Goal: Obtain resource: Download file/media

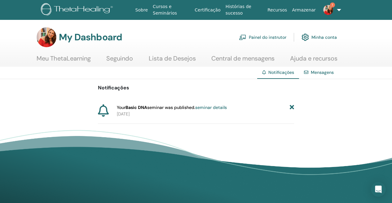
click at [315, 72] on link "Mensagens" at bounding box center [322, 72] width 23 height 6
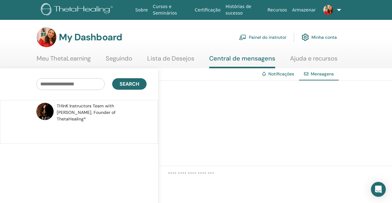
click at [271, 39] on link "Painel do instrutor" at bounding box center [262, 37] width 47 height 14
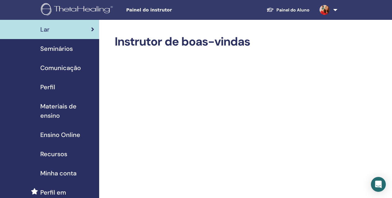
click at [52, 46] on span "Seminários" at bounding box center [56, 48] width 33 height 9
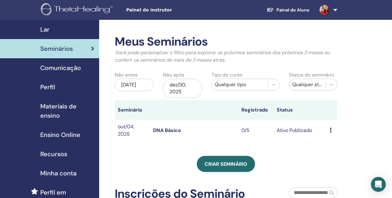
click at [331, 132] on icon at bounding box center [331, 130] width 2 height 5
click at [334, 159] on li "Participantes" at bounding box center [339, 155] width 40 height 9
click at [331, 131] on icon at bounding box center [331, 130] width 2 height 5
click at [335, 153] on link "Participantes" at bounding box center [338, 154] width 30 height 7
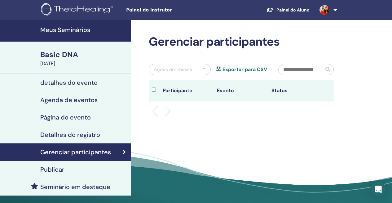
scroll to position [65, 0]
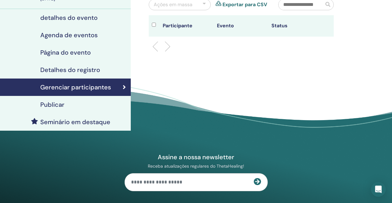
click at [42, 103] on h4 "Publicar" at bounding box center [52, 104] width 24 height 7
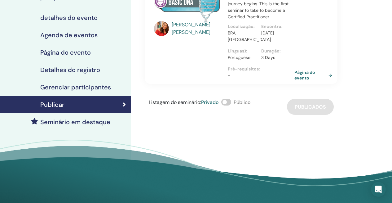
click at [84, 90] on h4 "Gerenciar participantes" at bounding box center [75, 86] width 71 height 7
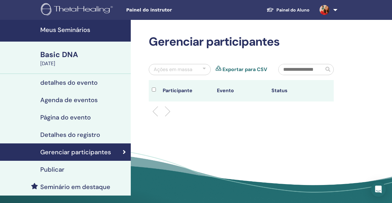
click at [207, 67] on div "Ações em massa" at bounding box center [180, 69] width 62 height 11
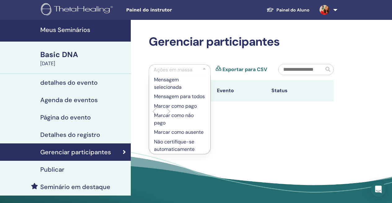
click at [179, 69] on div "Ações em massa" at bounding box center [173, 69] width 39 height 7
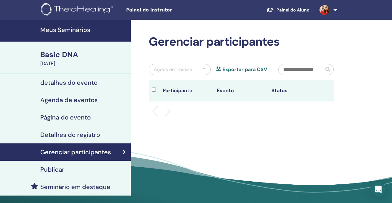
click at [284, 70] on input "text" at bounding box center [301, 69] width 45 height 11
click at [297, 70] on input "text" at bounding box center [301, 69] width 45 height 11
click at [168, 92] on th "Participante" at bounding box center [187, 90] width 55 height 21
click at [155, 92] on div at bounding box center [156, 90] width 8 height 9
click at [167, 110] on li at bounding box center [165, 111] width 11 height 11
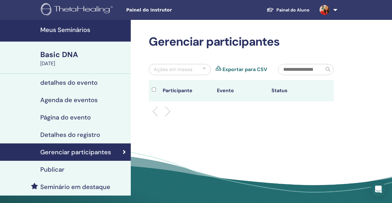
click at [153, 110] on div at bounding box center [241, 111] width 194 height 20
click at [155, 110] on li at bounding box center [158, 111] width 11 height 11
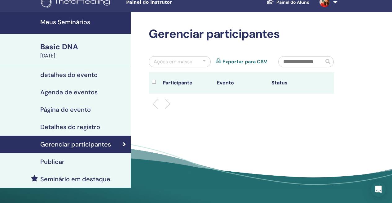
click at [294, 61] on input "text" at bounding box center [301, 61] width 45 height 11
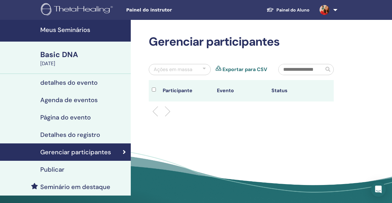
click at [94, 85] on h4 "detalhes do evento" at bounding box center [68, 82] width 57 height 7
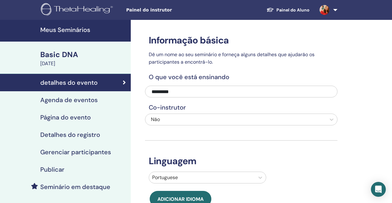
click at [61, 99] on h4 "Agenda de eventos" at bounding box center [68, 99] width 57 height 7
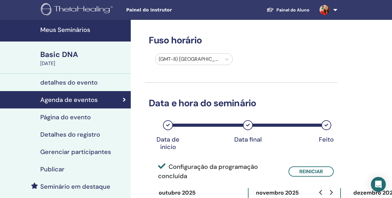
click at [63, 115] on h4 "Página do evento" at bounding box center [65, 117] width 51 height 7
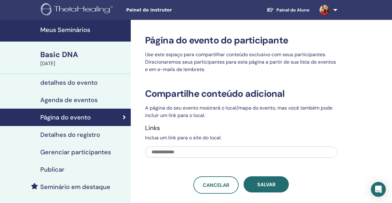
click at [68, 141] on link "Detalhes do registro" at bounding box center [65, 134] width 131 height 17
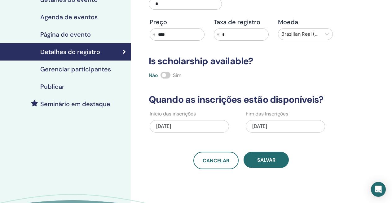
scroll to position [49, 0]
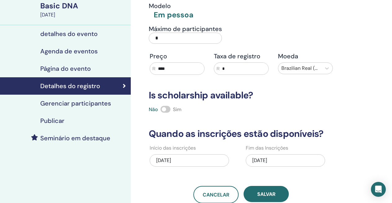
click at [96, 101] on h4 "Gerenciar participantes" at bounding box center [75, 103] width 71 height 7
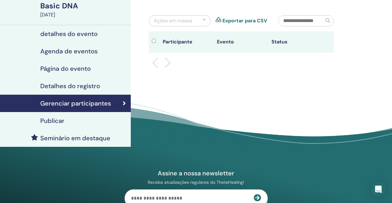
click at [126, 104] on link "Gerenciar participantes" at bounding box center [65, 103] width 131 height 17
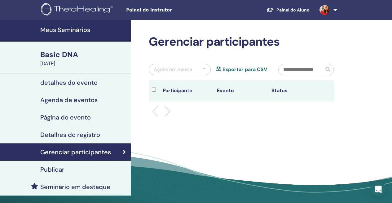
click at [235, 68] on link "Exportar para CSV" at bounding box center [245, 69] width 45 height 7
click at [187, 61] on div "Gerenciar participantes Ações em massa Exportar para CSV Participante Evento St…" at bounding box center [241, 78] width 193 height 87
click at [188, 68] on div "Ações em massa" at bounding box center [173, 69] width 39 height 7
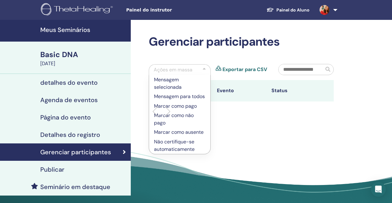
click at [166, 87] on p "Mensagem selecionada" at bounding box center [179, 83] width 51 height 15
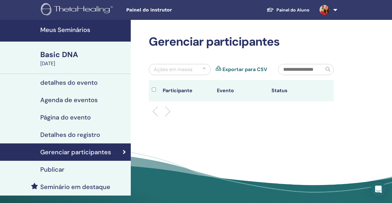
click at [321, 65] on input "text" at bounding box center [301, 69] width 45 height 11
click at [92, 81] on h4 "detalhes do evento" at bounding box center [68, 82] width 57 height 7
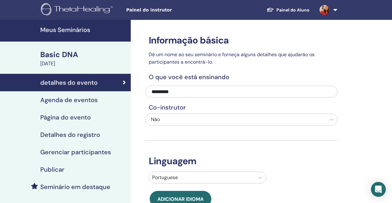
click at [62, 103] on h4 "Agenda de eventos" at bounding box center [68, 99] width 57 height 7
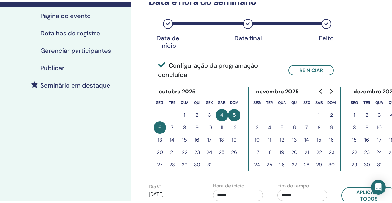
scroll to position [96, 0]
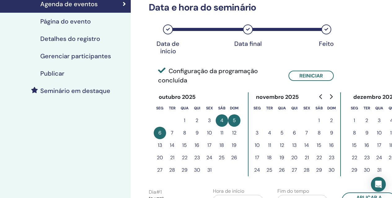
click at [74, 35] on h4 "Detalhes do registro" at bounding box center [70, 38] width 60 height 7
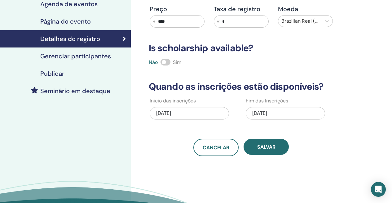
scroll to position [46, 0]
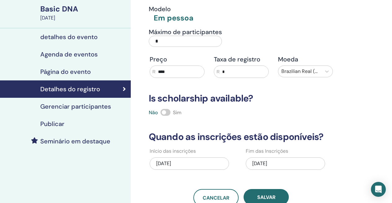
click at [90, 69] on h4 "Página do evento" at bounding box center [65, 71] width 51 height 7
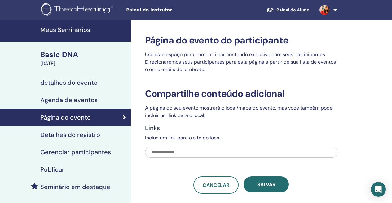
click at [63, 150] on h4 "Gerenciar participantes" at bounding box center [75, 151] width 71 height 7
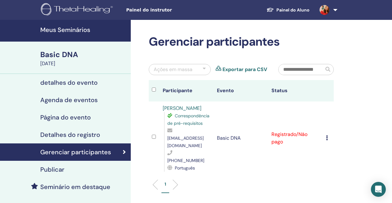
click at [152, 135] on div at bounding box center [154, 137] width 5 height 9
click at [170, 133] on icon at bounding box center [171, 130] width 7 height 5
click at [176, 126] on span "Correspondência de pré-requisitos" at bounding box center [189, 119] width 42 height 13
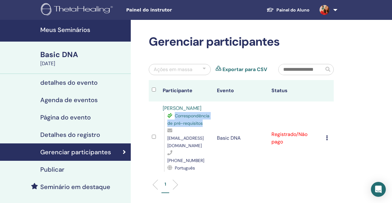
click at [176, 126] on span "Correspondência de pré-requisitos" at bounding box center [189, 119] width 42 height 13
click at [170, 133] on icon at bounding box center [171, 130] width 7 height 5
click at [329, 134] on div "Cancelar registro Não certifique-se automaticamente Marcar como pago Marcar com…" at bounding box center [328, 137] width 5 height 7
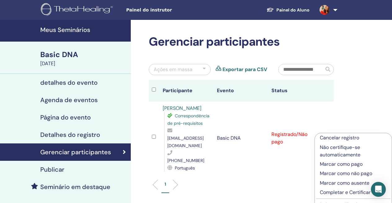
click at [326, 164] on p "Marcar como pago" at bounding box center [353, 163] width 67 height 7
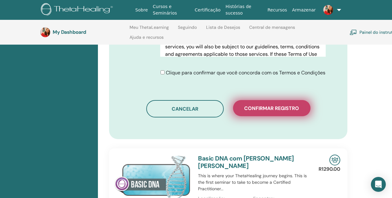
scroll to position [372, 0]
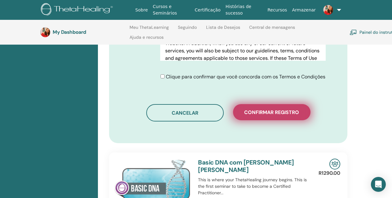
click at [268, 109] on span "Confirmar registro" at bounding box center [271, 112] width 55 height 7
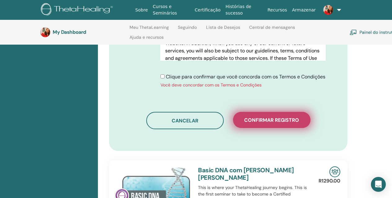
click at [250, 118] on span "Confirmar registro" at bounding box center [271, 120] width 55 height 7
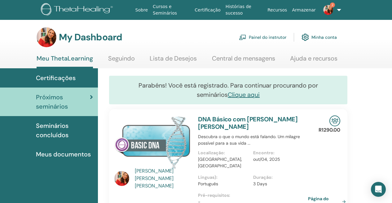
click at [57, 60] on link "Meu ThetaLearning" at bounding box center [65, 62] width 56 height 14
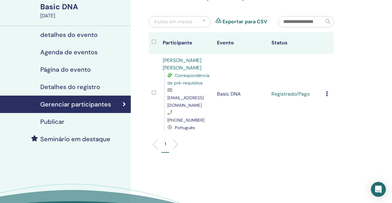
scroll to position [52, 0]
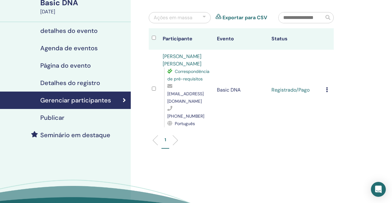
click at [175, 135] on li at bounding box center [173, 140] width 11 height 11
click at [155, 135] on li at bounding box center [158, 140] width 11 height 11
click at [173, 135] on li at bounding box center [173, 140] width 11 height 11
click at [158, 135] on li at bounding box center [158, 140] width 11 height 11
click at [174, 135] on li at bounding box center [173, 140] width 11 height 11
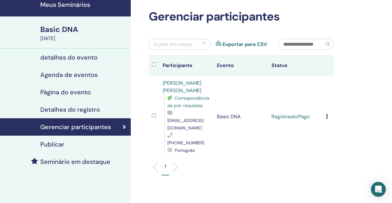
scroll to position [21, 0]
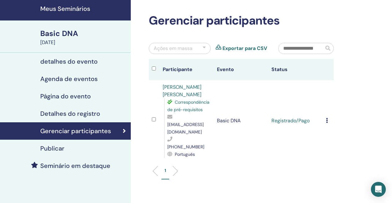
click at [327, 118] on icon at bounding box center [327, 120] width 2 height 5
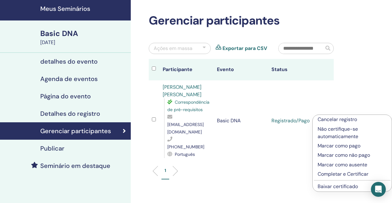
click at [317, 175] on li "Completar e Certificar" at bounding box center [352, 173] width 79 height 9
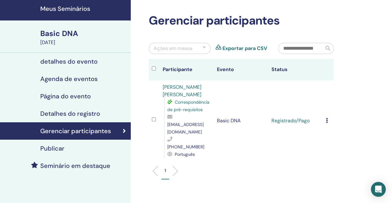
click at [327, 118] on icon at bounding box center [327, 120] width 2 height 5
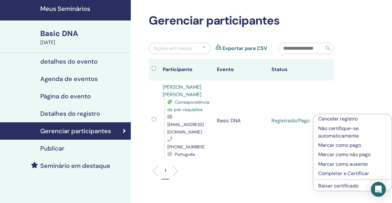
click at [324, 175] on p "Completar e Certificar" at bounding box center [353, 173] width 69 height 7
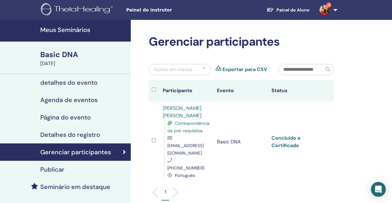
click at [282, 137] on link "Concluído e Certificado" at bounding box center [286, 142] width 29 height 14
click at [69, 83] on h4 "detalhes do evento" at bounding box center [68, 82] width 57 height 7
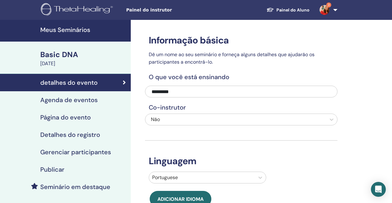
click at [56, 56] on div "Basic DNA" at bounding box center [83, 54] width 87 height 11
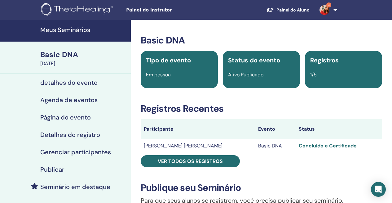
click at [68, 61] on div "October 04, 2025" at bounding box center [83, 63] width 87 height 7
click at [322, 8] on img at bounding box center [325, 10] width 10 height 10
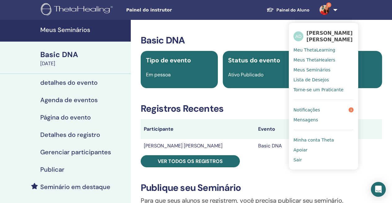
click at [330, 109] on link "Notificações 3" at bounding box center [324, 110] width 60 height 10
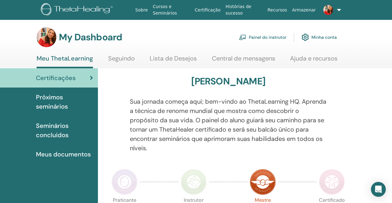
click at [338, 11] on link at bounding box center [330, 10] width 22 height 20
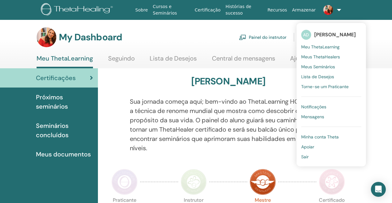
click at [316, 46] on span "Meu ThetaLearning" at bounding box center [321, 47] width 38 height 6
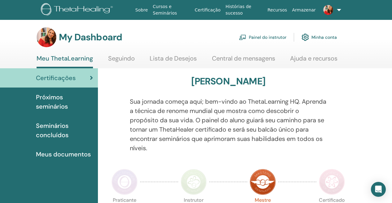
click at [328, 8] on img at bounding box center [329, 10] width 10 height 10
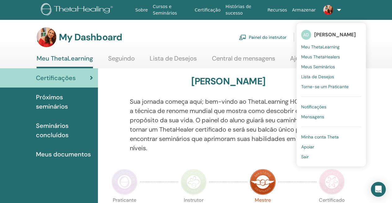
click at [327, 64] on span "Meus Seminários" at bounding box center [319, 67] width 34 height 6
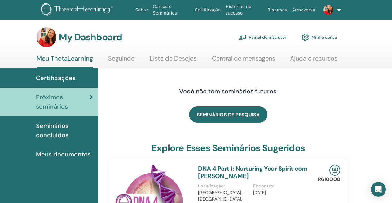
click at [50, 38] on img at bounding box center [47, 37] width 20 height 20
click at [270, 35] on link "Painel do instrutor" at bounding box center [262, 37] width 47 height 14
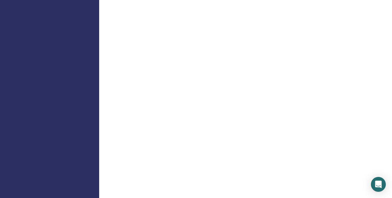
scroll to position [106, 0]
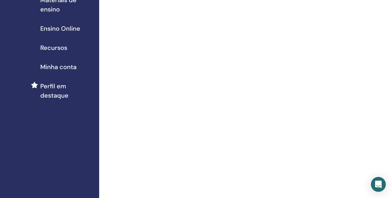
click at [54, 47] on span "Recursos" at bounding box center [53, 47] width 27 height 9
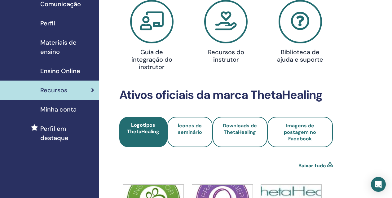
scroll to position [159, 0]
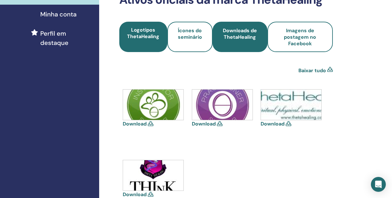
click at [224, 37] on span "Downloads de ThetaHealing" at bounding box center [240, 37] width 38 height 20
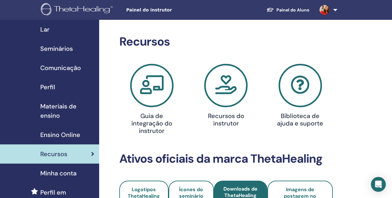
click at [150, 95] on icon at bounding box center [151, 85] width 43 height 43
click at [228, 94] on icon at bounding box center [225, 85] width 43 height 43
click at [305, 93] on icon at bounding box center [300, 85] width 43 height 43
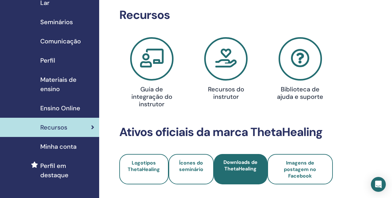
scroll to position [149, 0]
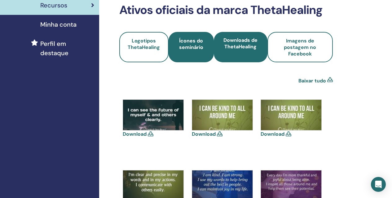
click at [192, 53] on span "Ícones do seminário" at bounding box center [191, 48] width 29 height 20
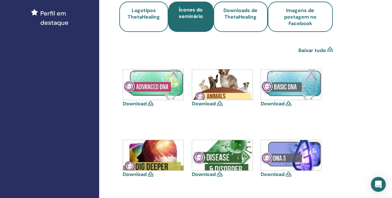
scroll to position [144, 0]
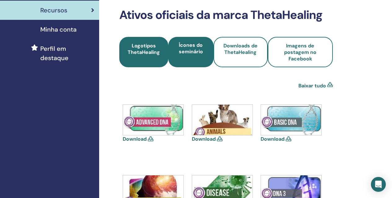
click at [133, 63] on link "Logotipos ThetaHealing" at bounding box center [143, 52] width 49 height 30
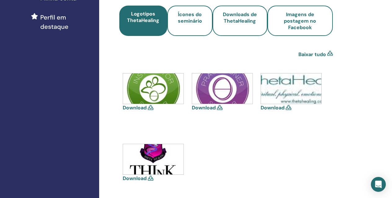
scroll to position [83, 0]
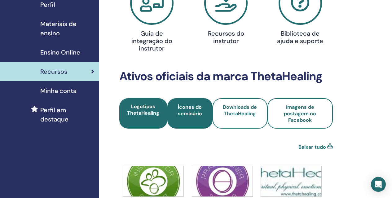
click at [185, 124] on link "Ícones do seminário" at bounding box center [190, 113] width 45 height 30
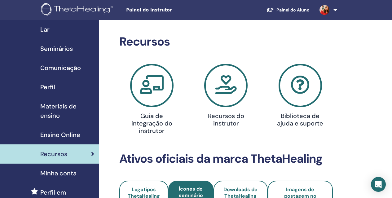
scroll to position [65, 0]
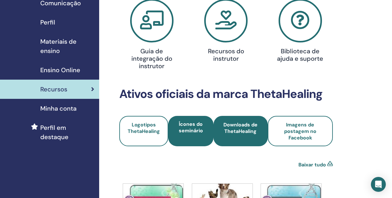
click at [231, 140] on span "Downloads de ThetaHealing" at bounding box center [241, 132] width 38 height 20
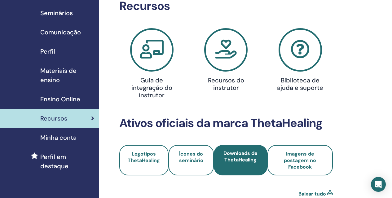
scroll to position [154, 0]
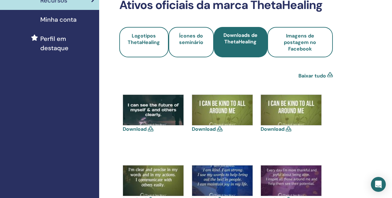
click at [304, 104] on img at bounding box center [291, 110] width 60 height 30
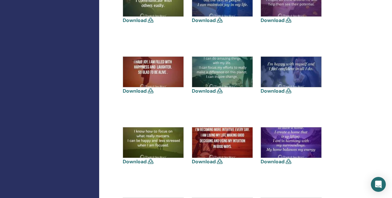
click at [296, 139] on img at bounding box center [291, 142] width 60 height 30
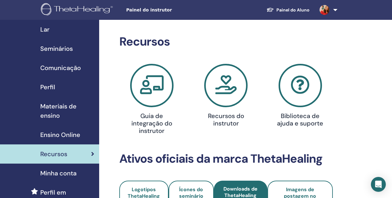
scroll to position [122, 0]
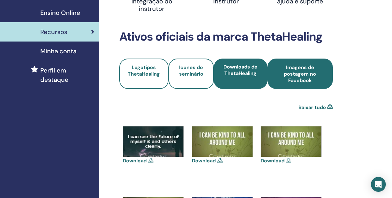
click at [292, 83] on span "Imagens de postagem no Facebook" at bounding box center [300, 74] width 49 height 20
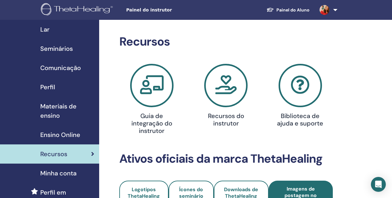
click at [55, 51] on span "Seminários" at bounding box center [56, 48] width 33 height 9
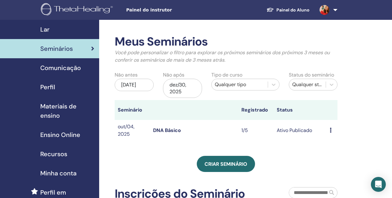
click at [49, 67] on span "Comunicação" at bounding box center [60, 67] width 41 height 9
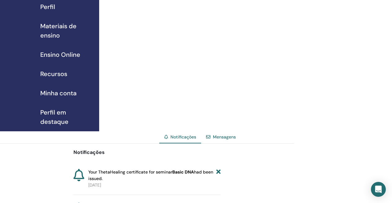
scroll to position [76, 0]
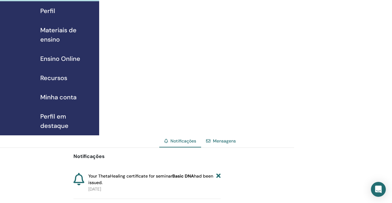
click at [64, 31] on span "Materiais de ensino" at bounding box center [67, 34] width 54 height 19
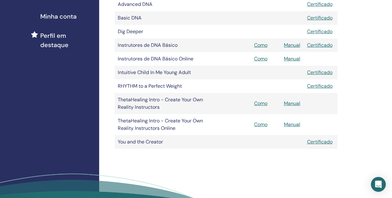
scroll to position [105, 0]
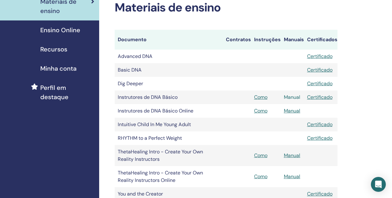
click at [295, 99] on link "Manual" at bounding box center [292, 97] width 16 height 7
